Goal: Task Accomplishment & Management: Complete application form

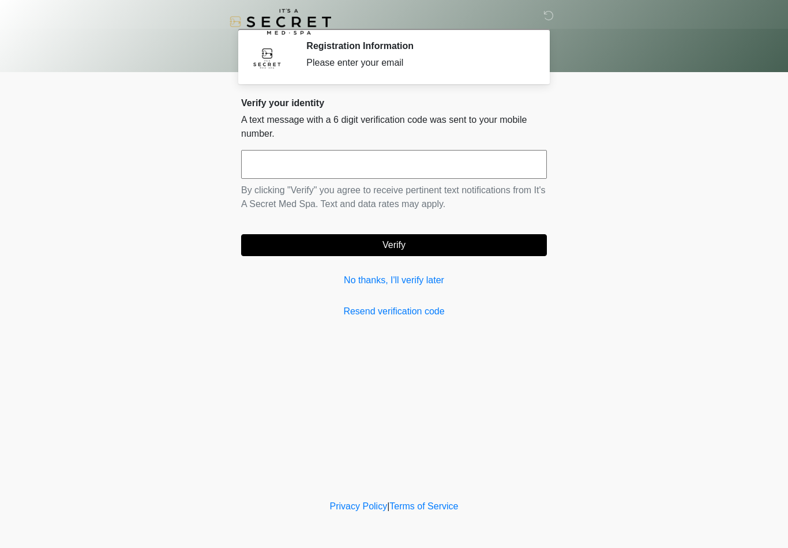
click at [508, 167] on input "text" at bounding box center [394, 164] width 306 height 29
click at [467, 245] on button "Verify" at bounding box center [394, 245] width 306 height 22
click at [488, 152] on input "******" at bounding box center [394, 164] width 306 height 29
type input "******"
click at [465, 243] on button "Verify" at bounding box center [394, 245] width 306 height 22
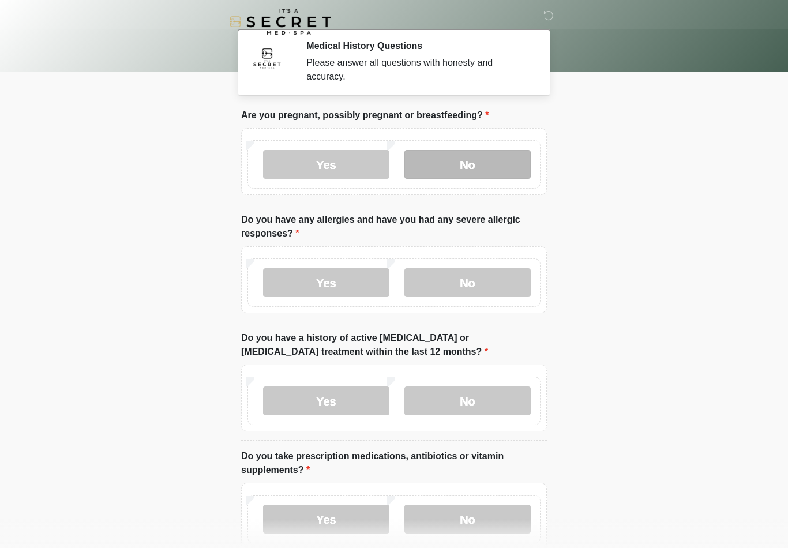
click at [435, 158] on label "No" at bounding box center [467, 164] width 126 height 29
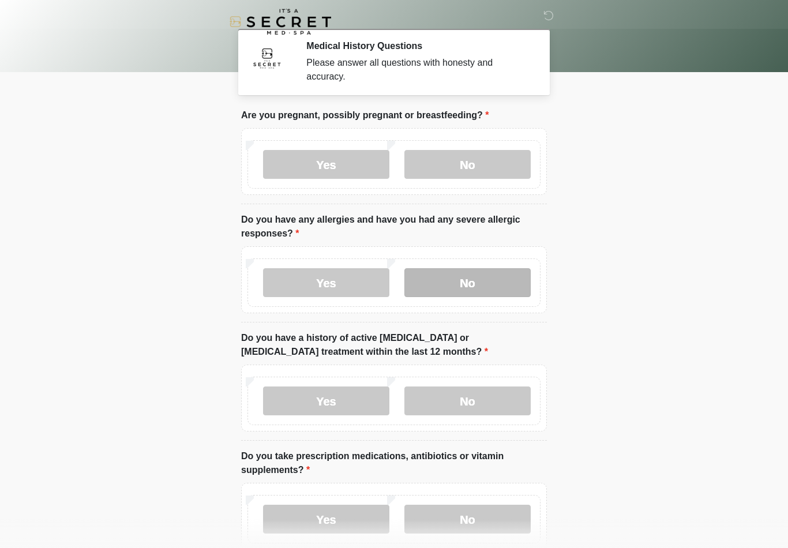
click at [453, 286] on label "No" at bounding box center [467, 282] width 126 height 29
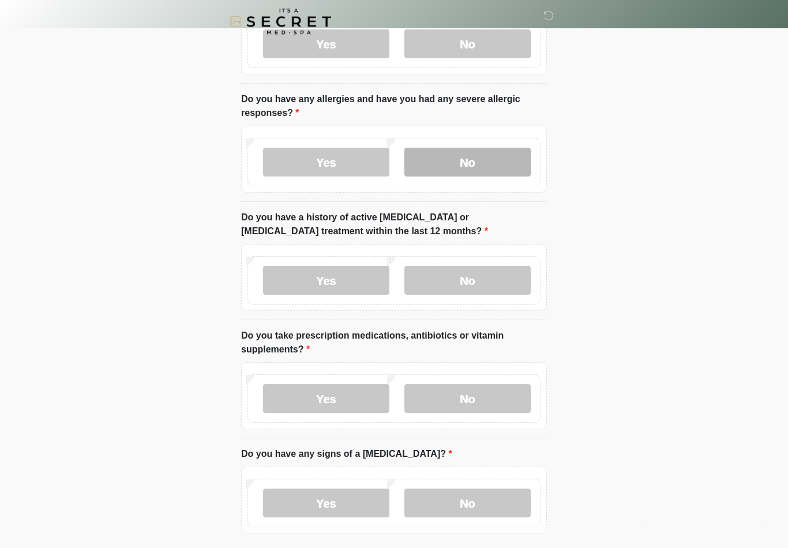
scroll to position [122, 0]
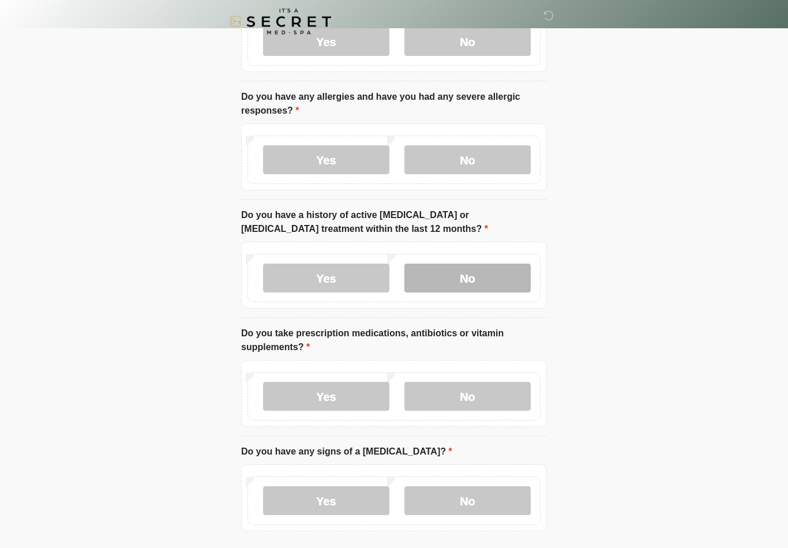
click at [447, 271] on label "No" at bounding box center [467, 278] width 126 height 29
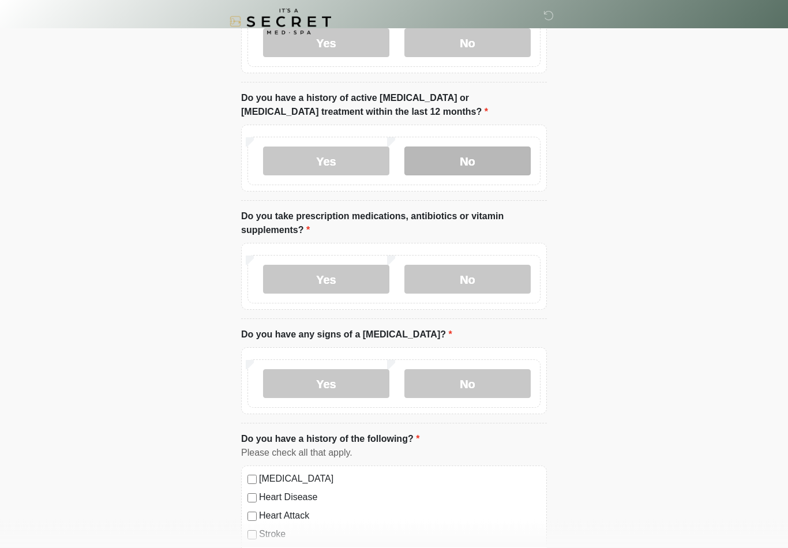
scroll to position [240, 0]
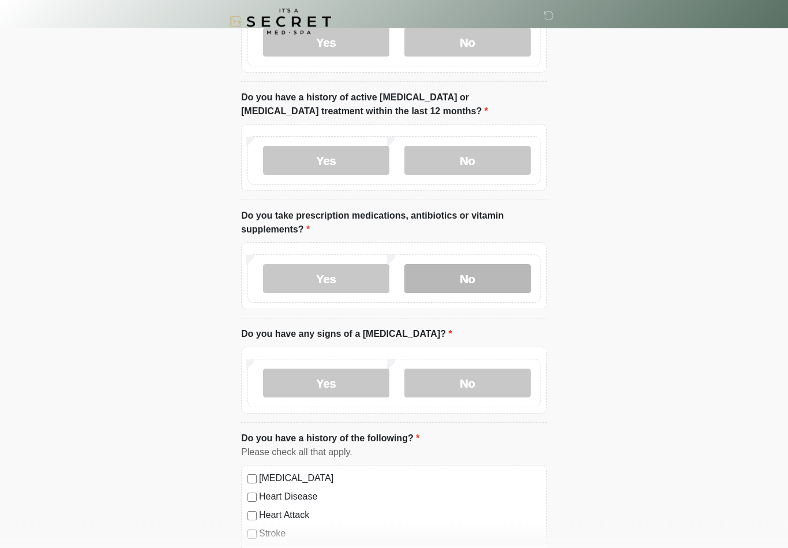
click at [426, 277] on label "No" at bounding box center [467, 279] width 126 height 29
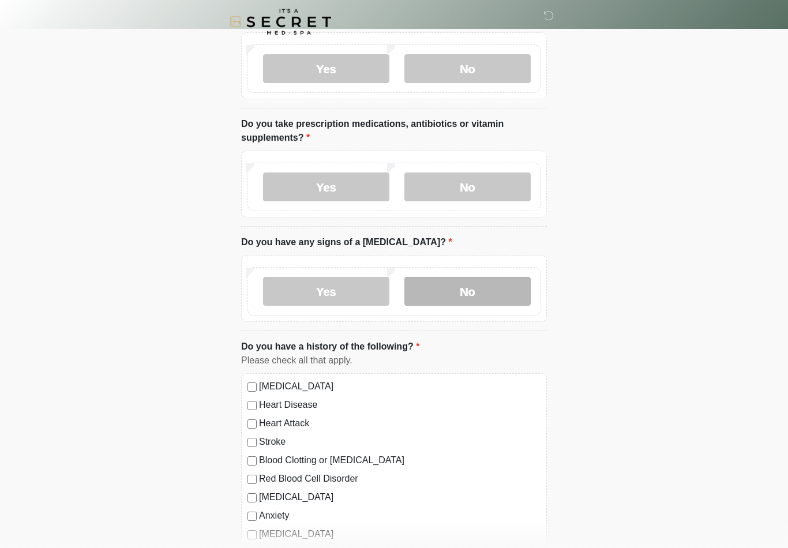
click at [434, 280] on label "No" at bounding box center [467, 291] width 126 height 29
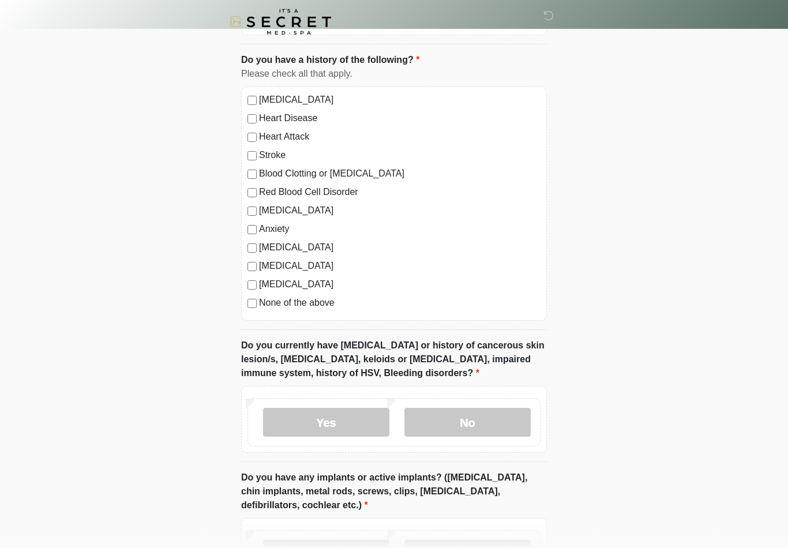
scroll to position [620, 0]
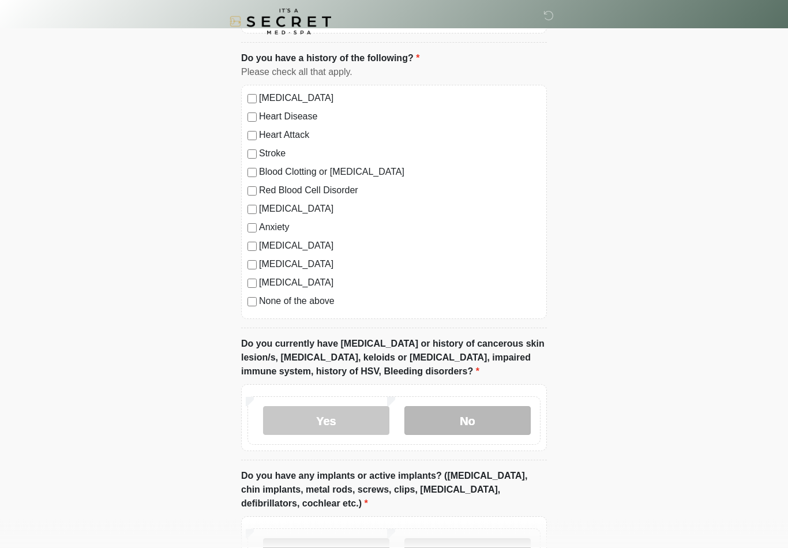
click at [444, 419] on label "No" at bounding box center [467, 421] width 126 height 29
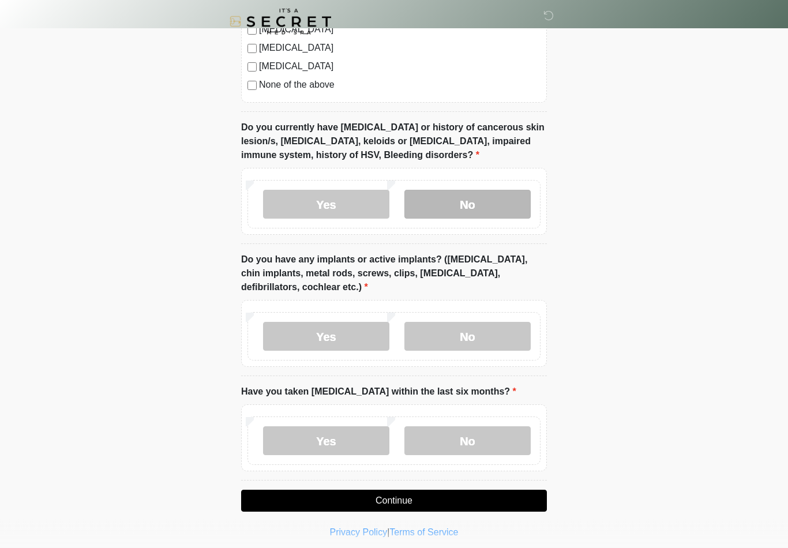
scroll to position [843, 0]
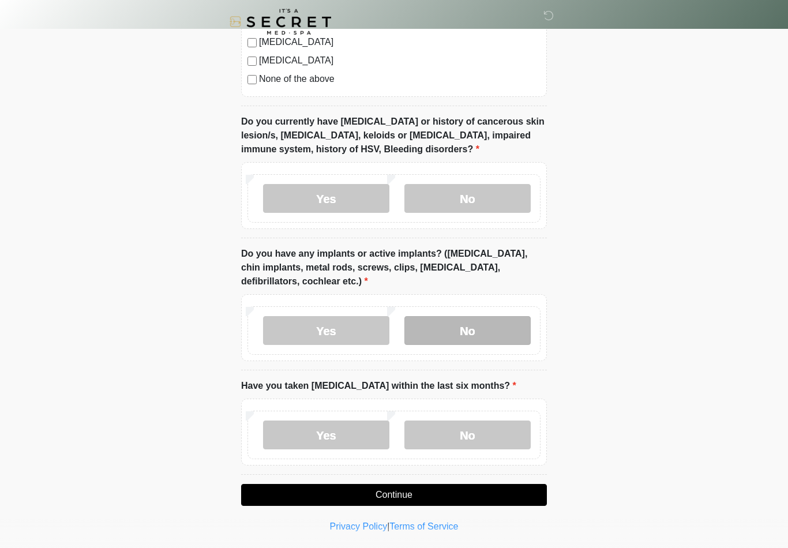
click at [428, 342] on label "No" at bounding box center [467, 330] width 126 height 29
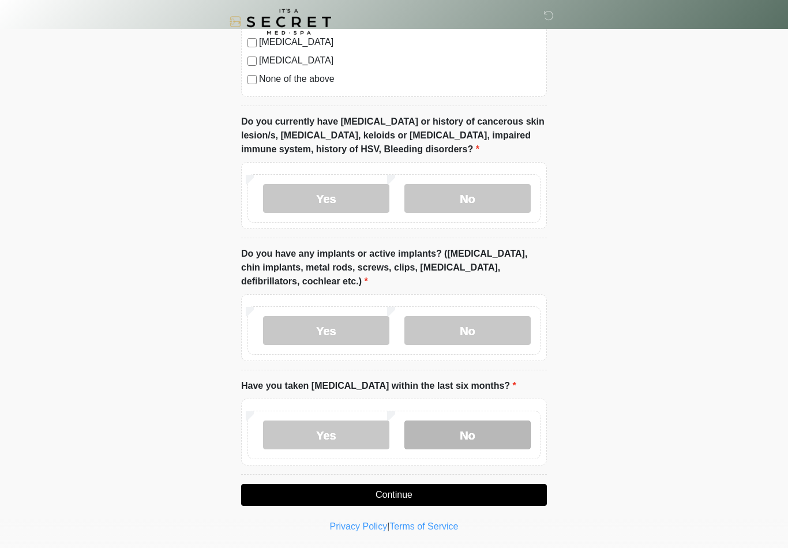
click at [432, 428] on label "No" at bounding box center [467, 435] width 126 height 29
click at [299, 493] on button "Continue" at bounding box center [394, 495] width 306 height 22
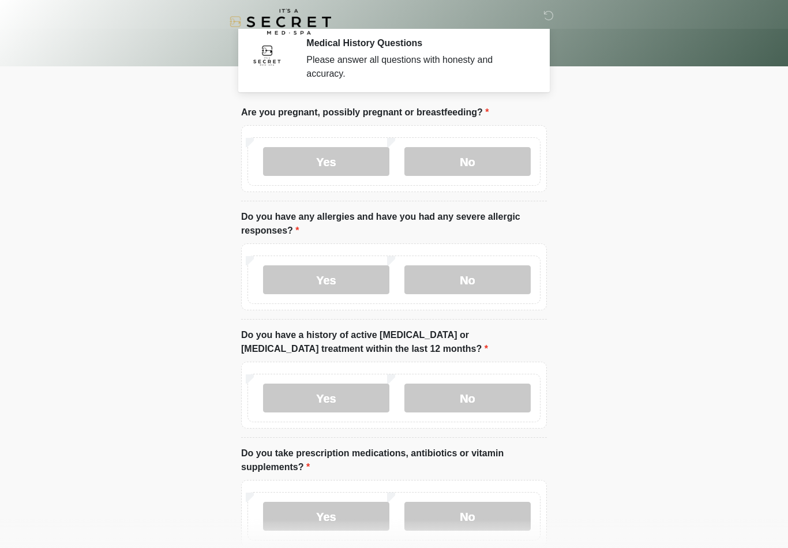
scroll to position [0, 0]
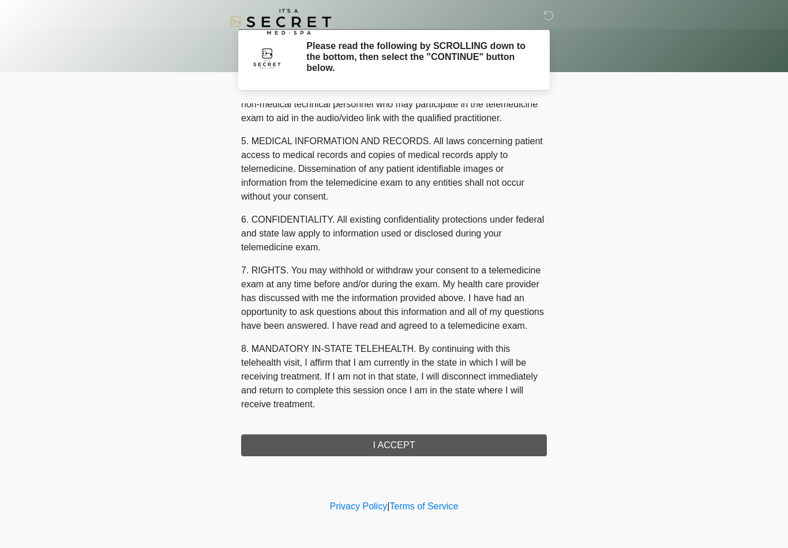
click at [271, 448] on button "I ACCEPT" at bounding box center [394, 445] width 306 height 22
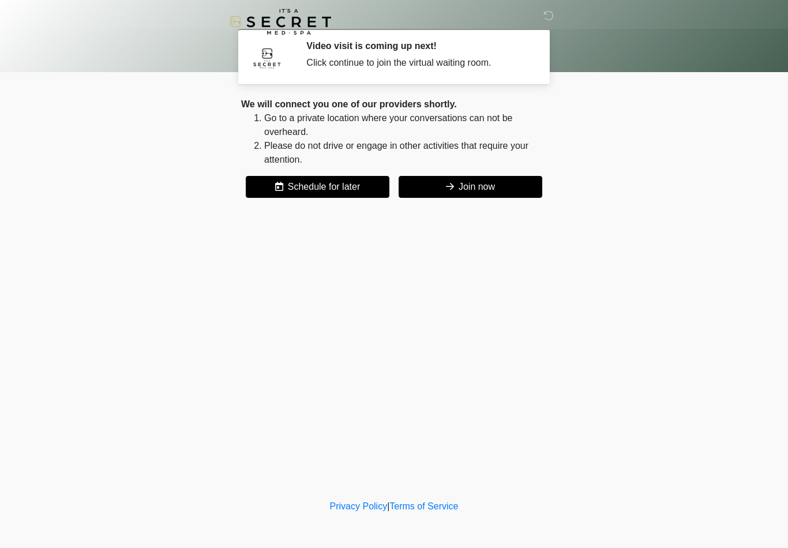
click at [430, 171] on div "We will connect you one of our providers shortly. Go to a private location wher…" at bounding box center [394, 148] width 306 height 100
click at [449, 193] on button "Join now" at bounding box center [471, 187] width 144 height 22
